Goal: Information Seeking & Learning: Learn about a topic

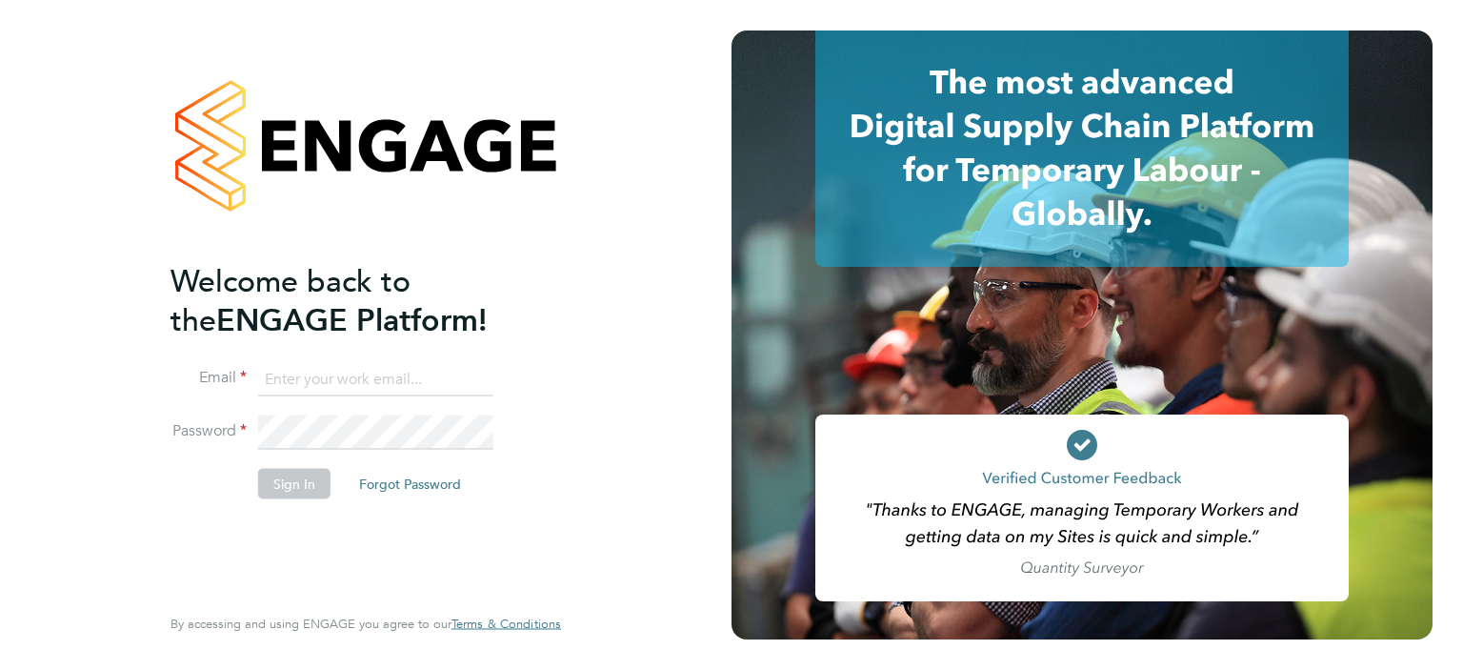
click at [349, 385] on input at bounding box center [375, 379] width 235 height 34
type input "[PERSON_NAME][EMAIL_ADDRESS][PERSON_NAME][DOMAIN_NAME]"
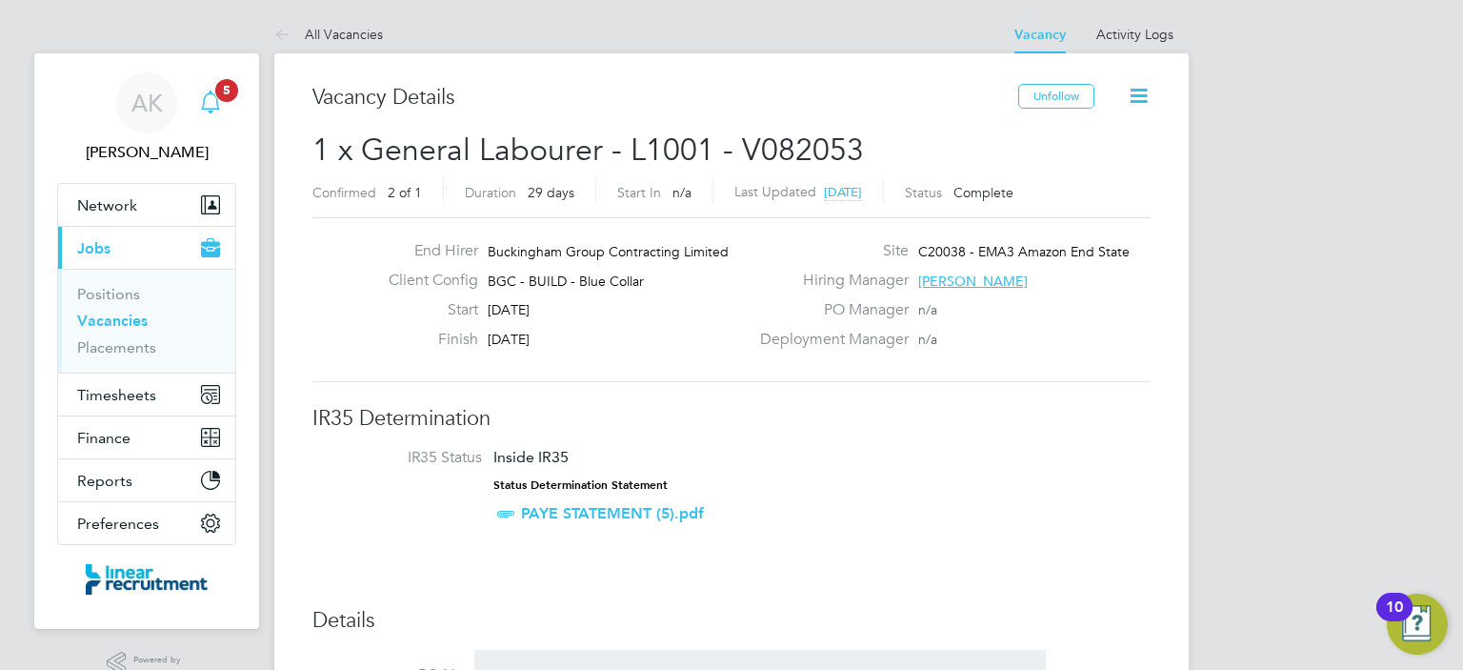
click at [216, 106] on icon "Main navigation" at bounding box center [210, 101] width 23 height 23
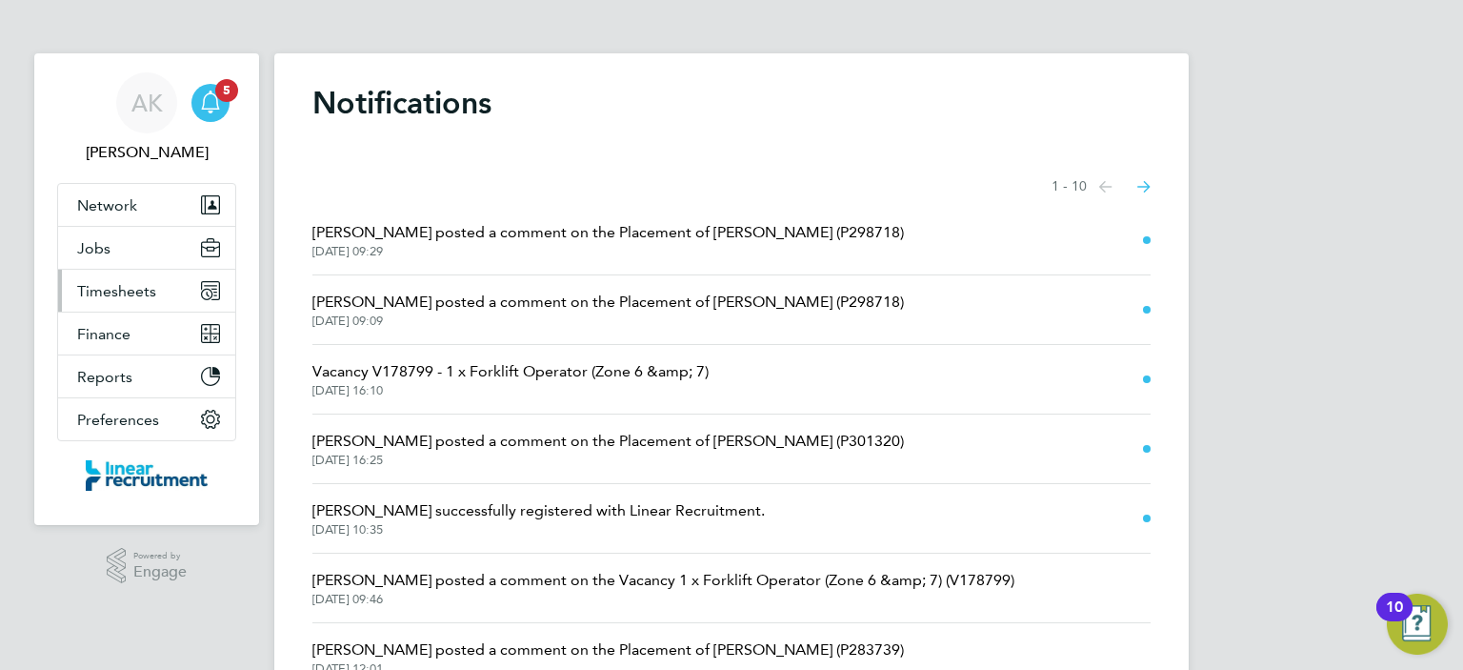
click at [122, 286] on span "Timesheets" at bounding box center [116, 291] width 79 height 18
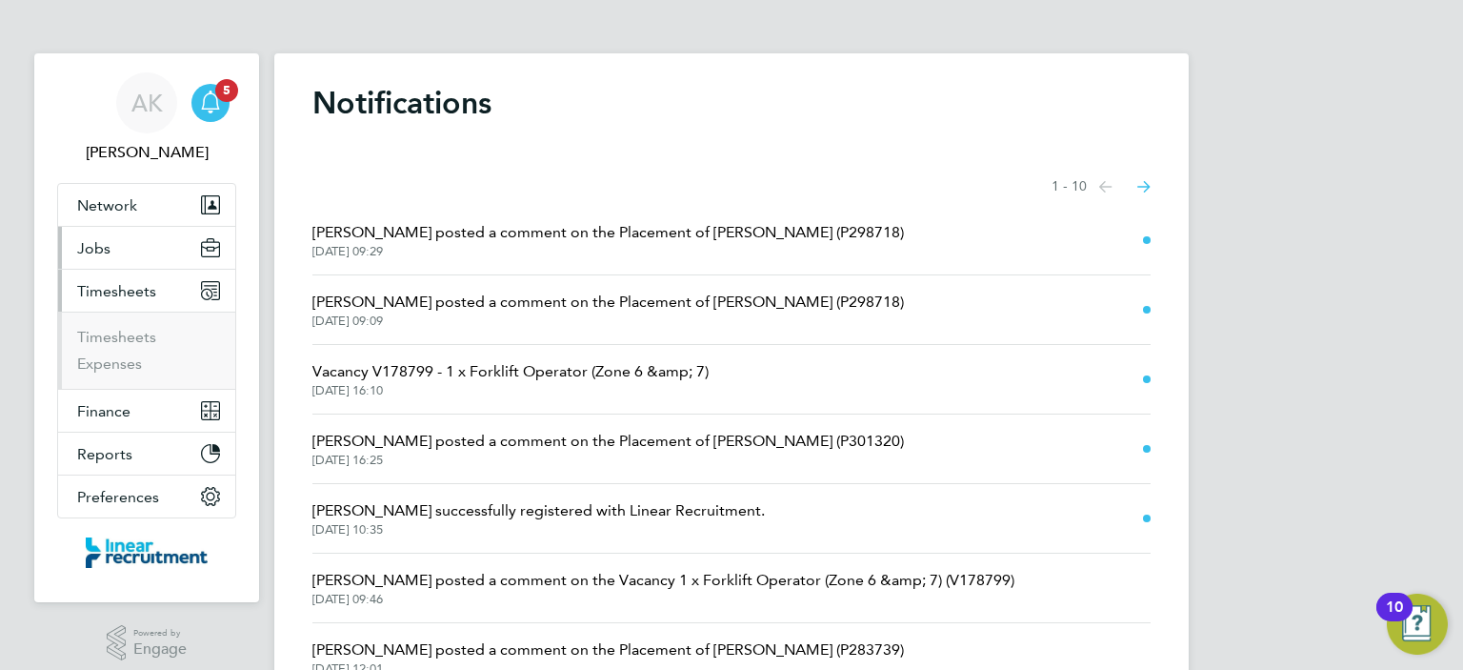
click at [113, 266] on button "Jobs" at bounding box center [146, 248] width 177 height 42
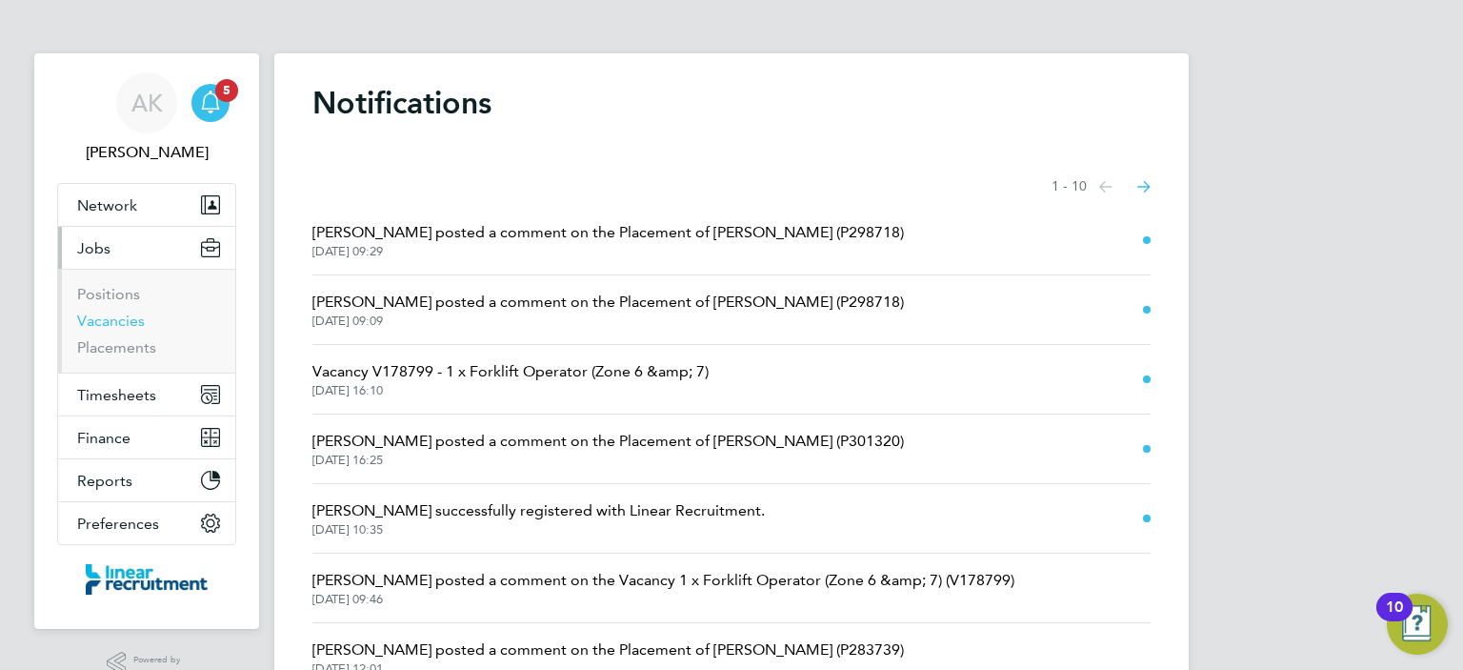
click at [114, 314] on link "Vacancies" at bounding box center [111, 320] width 68 height 18
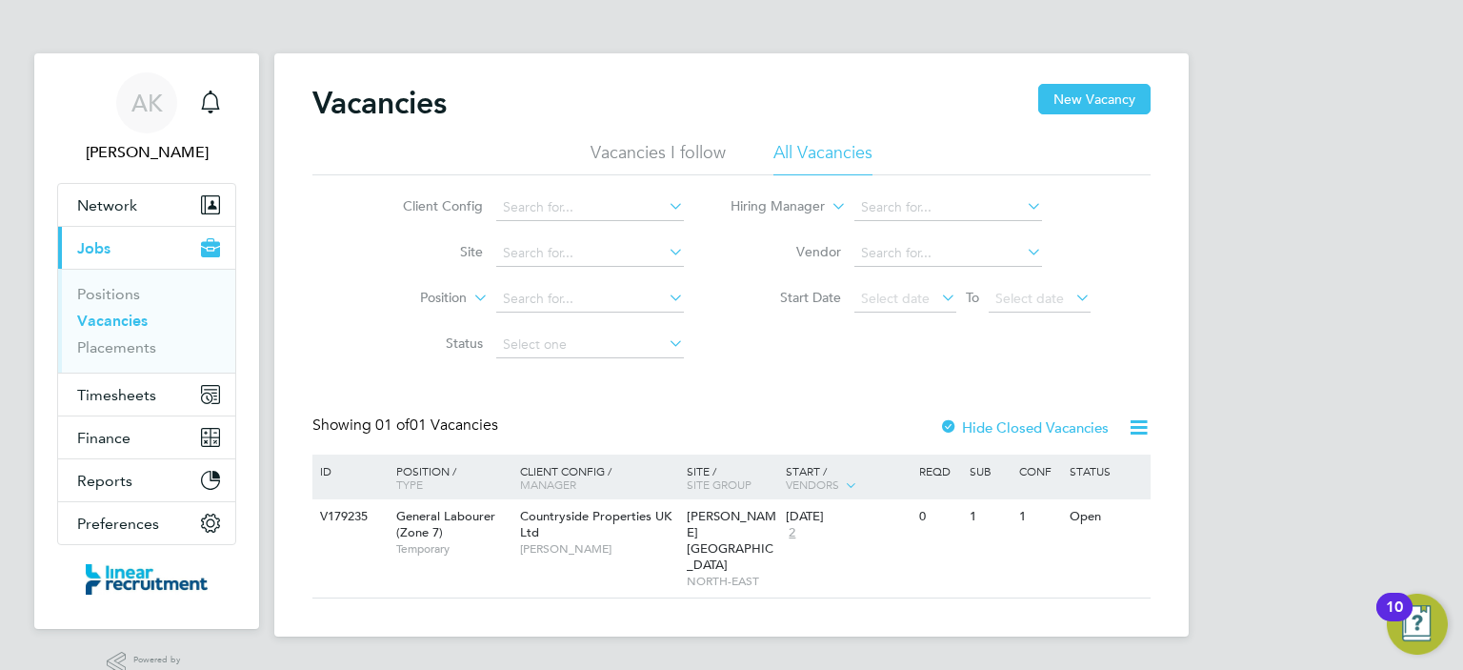
click at [739, 338] on div "Client Config Site Position Status Hiring Manager Vendor Start Date Select date…" at bounding box center [731, 271] width 838 height 192
